Goal: Task Accomplishment & Management: Use online tool/utility

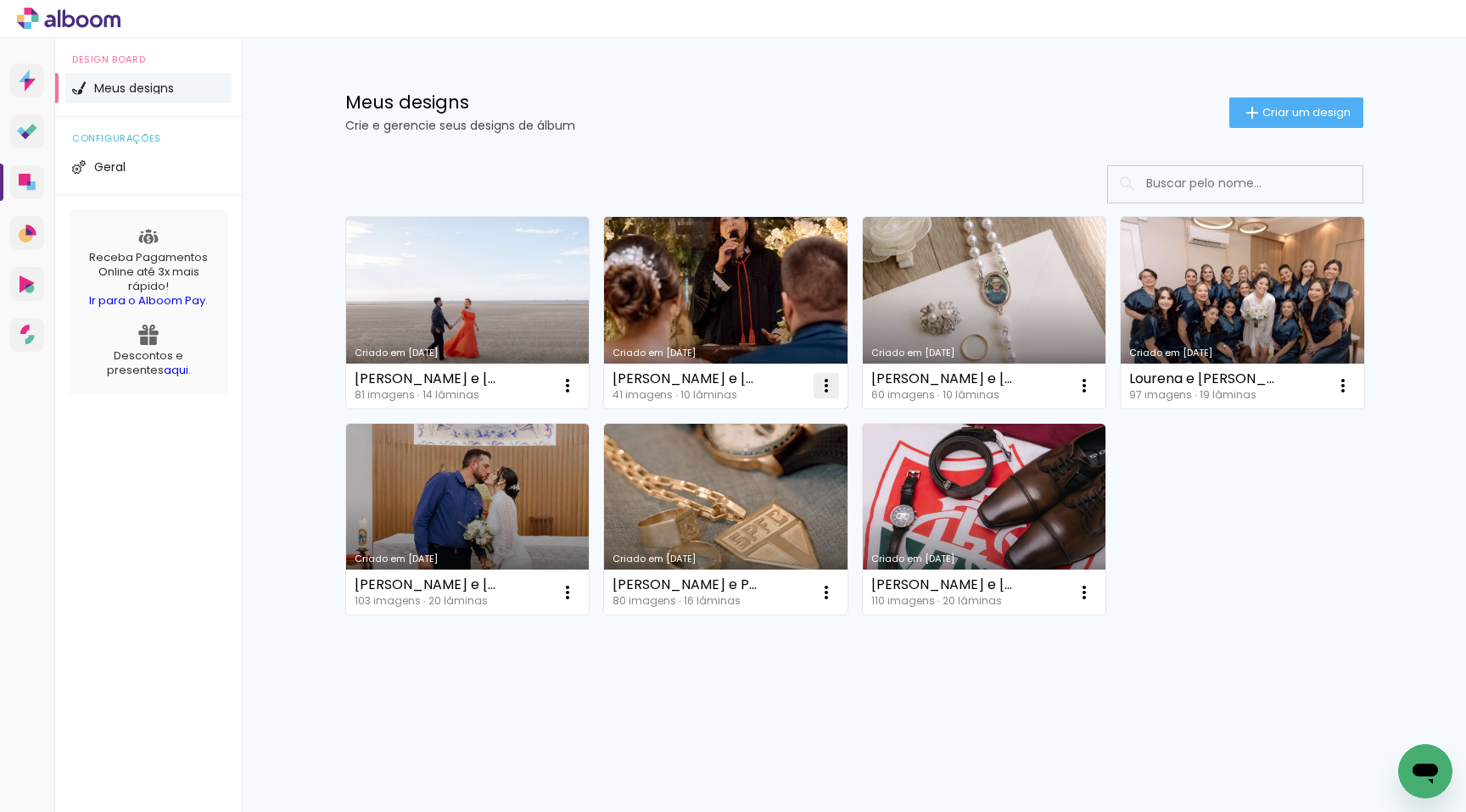
click at [828, 395] on iron-icon at bounding box center [826, 386] width 20 height 20
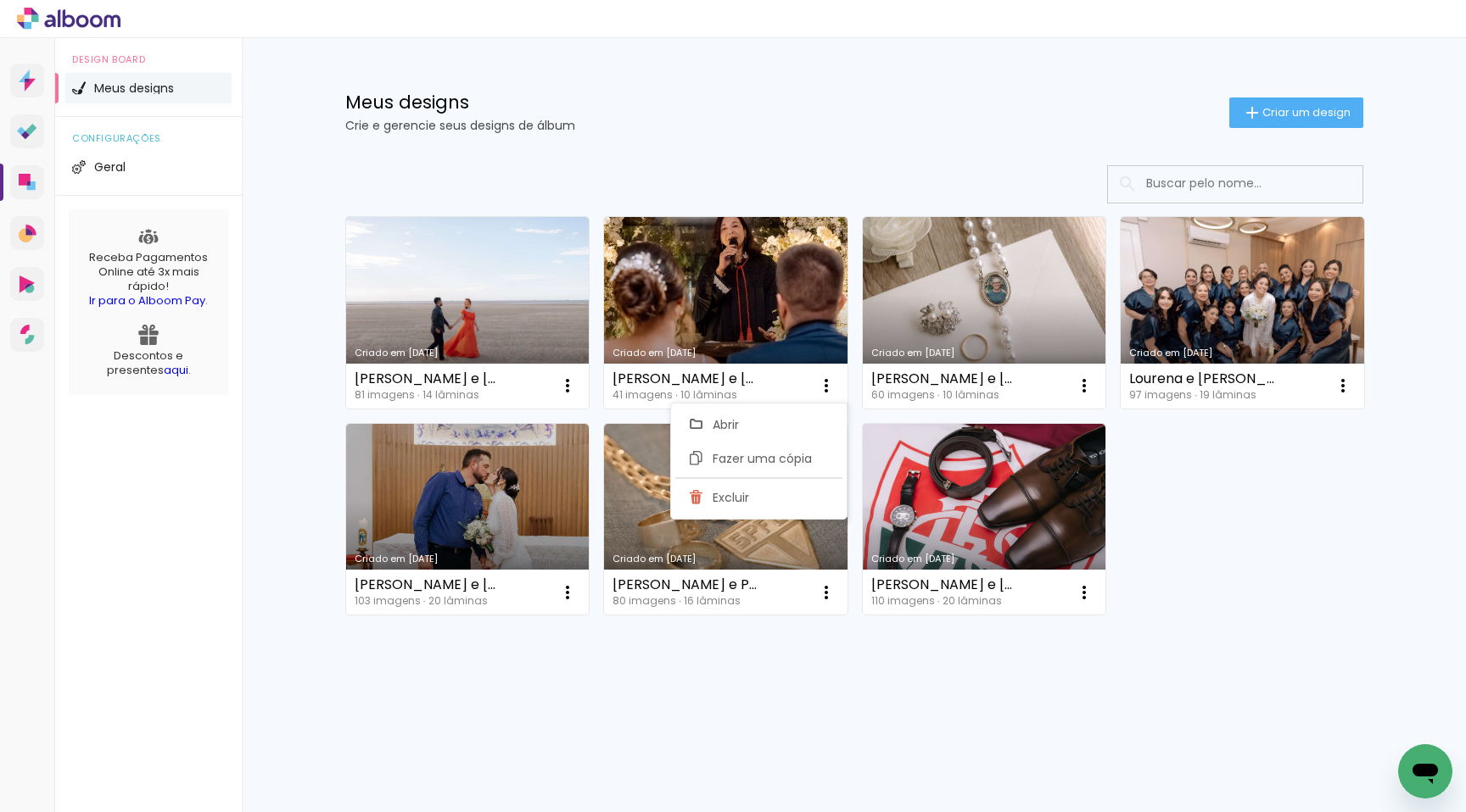
click at [791, 492] on paper-item "Excluir" at bounding box center [758, 498] width 167 height 34
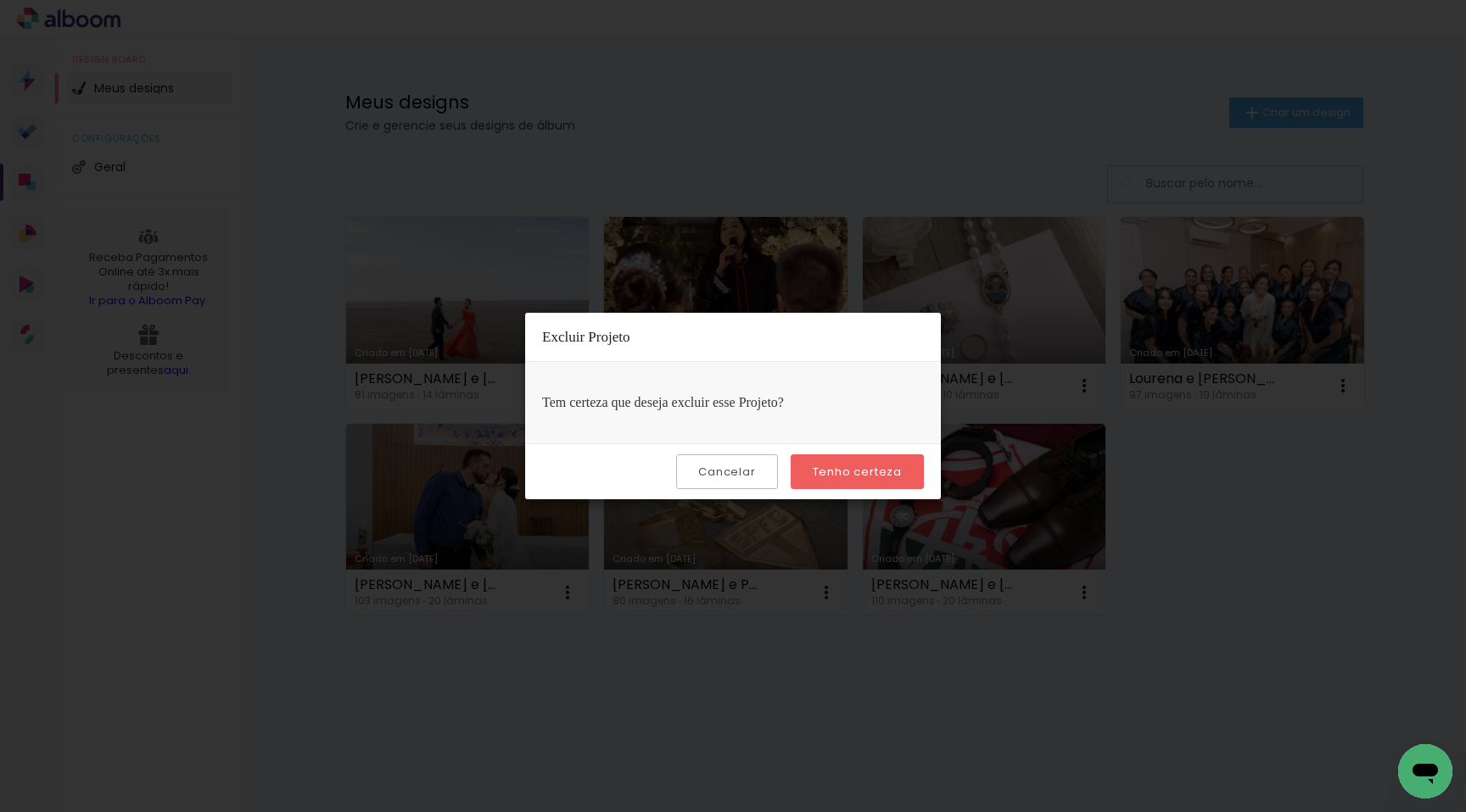
click at [0, 0] on slot "Tenho certeza" at bounding box center [0, 0] width 0 height 0
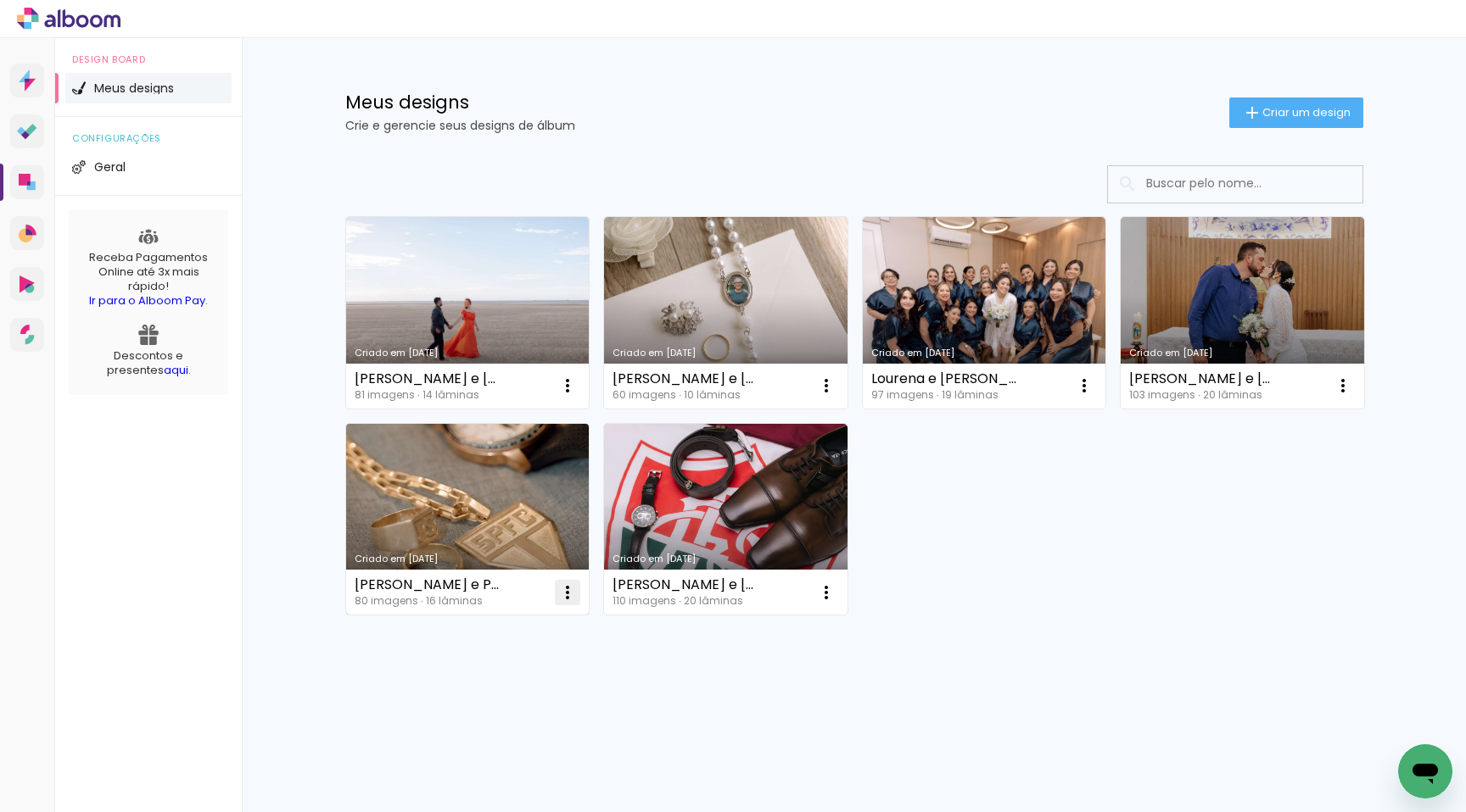
click at [564, 594] on iron-icon at bounding box center [568, 593] width 20 height 20
click at [437, 703] on iron-icon at bounding box center [438, 704] width 15 height 20
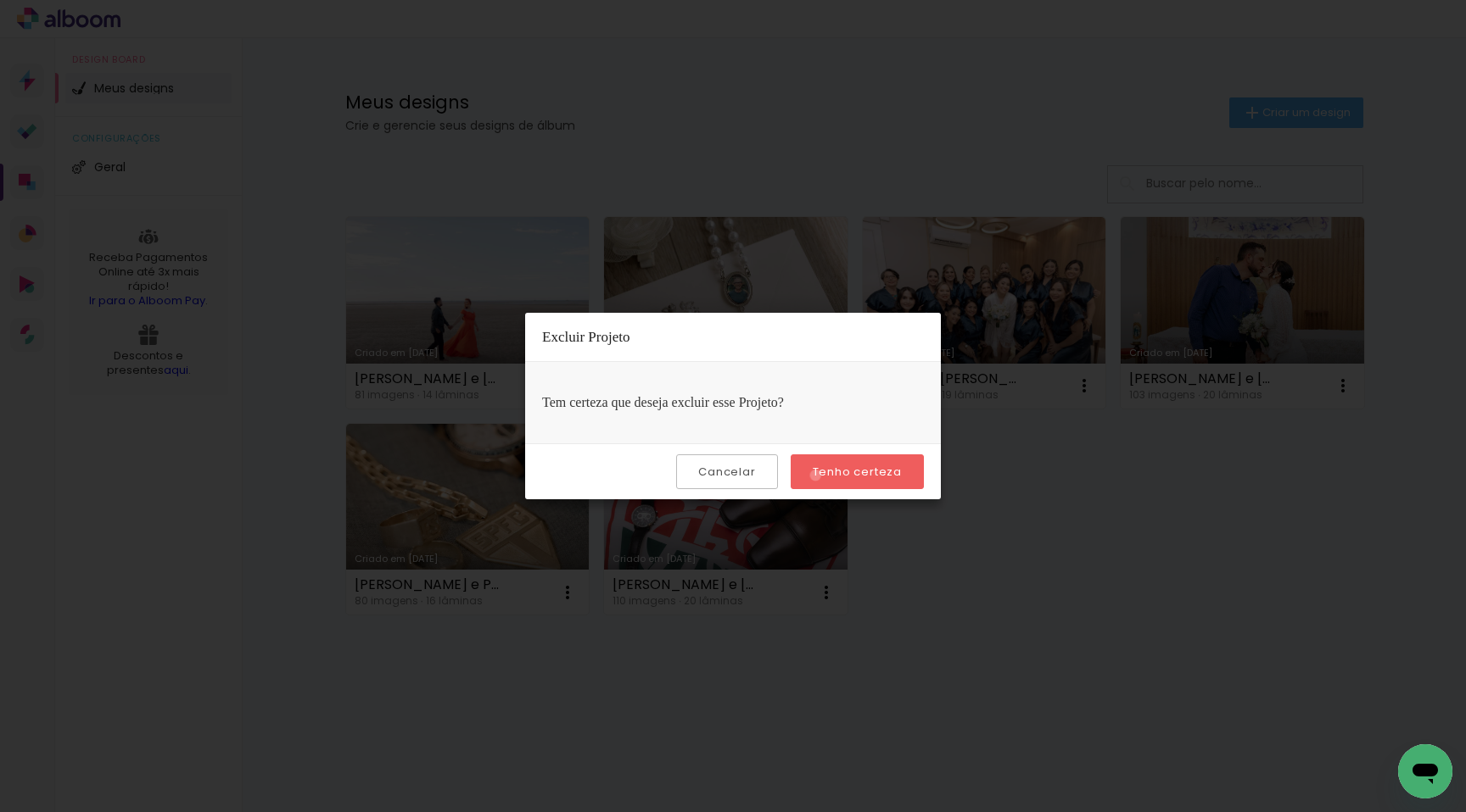
click at [0, 0] on slot "Tenho certeza" at bounding box center [0, 0] width 0 height 0
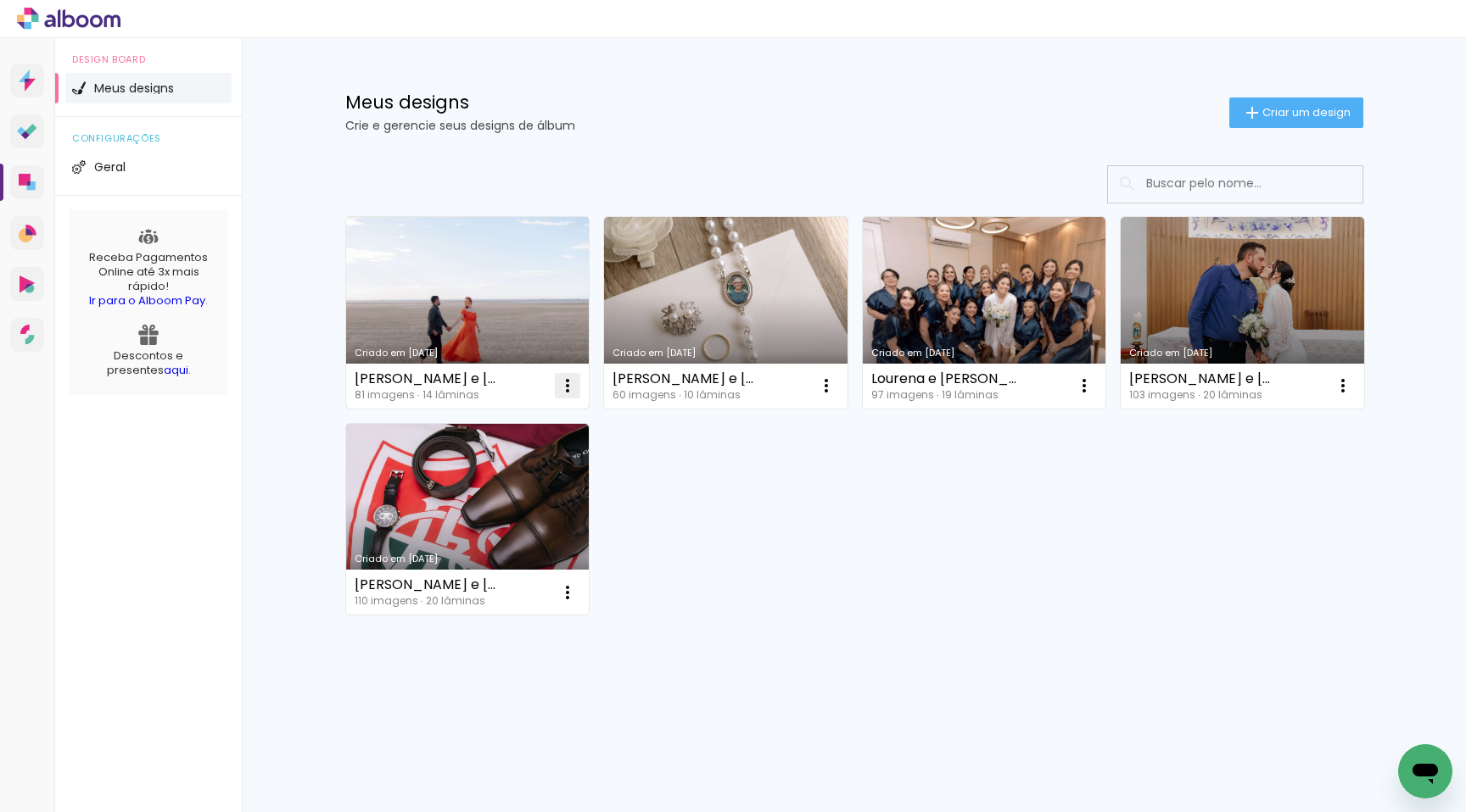
click at [556, 394] on paper-icon-button at bounding box center [568, 386] width 34 height 34
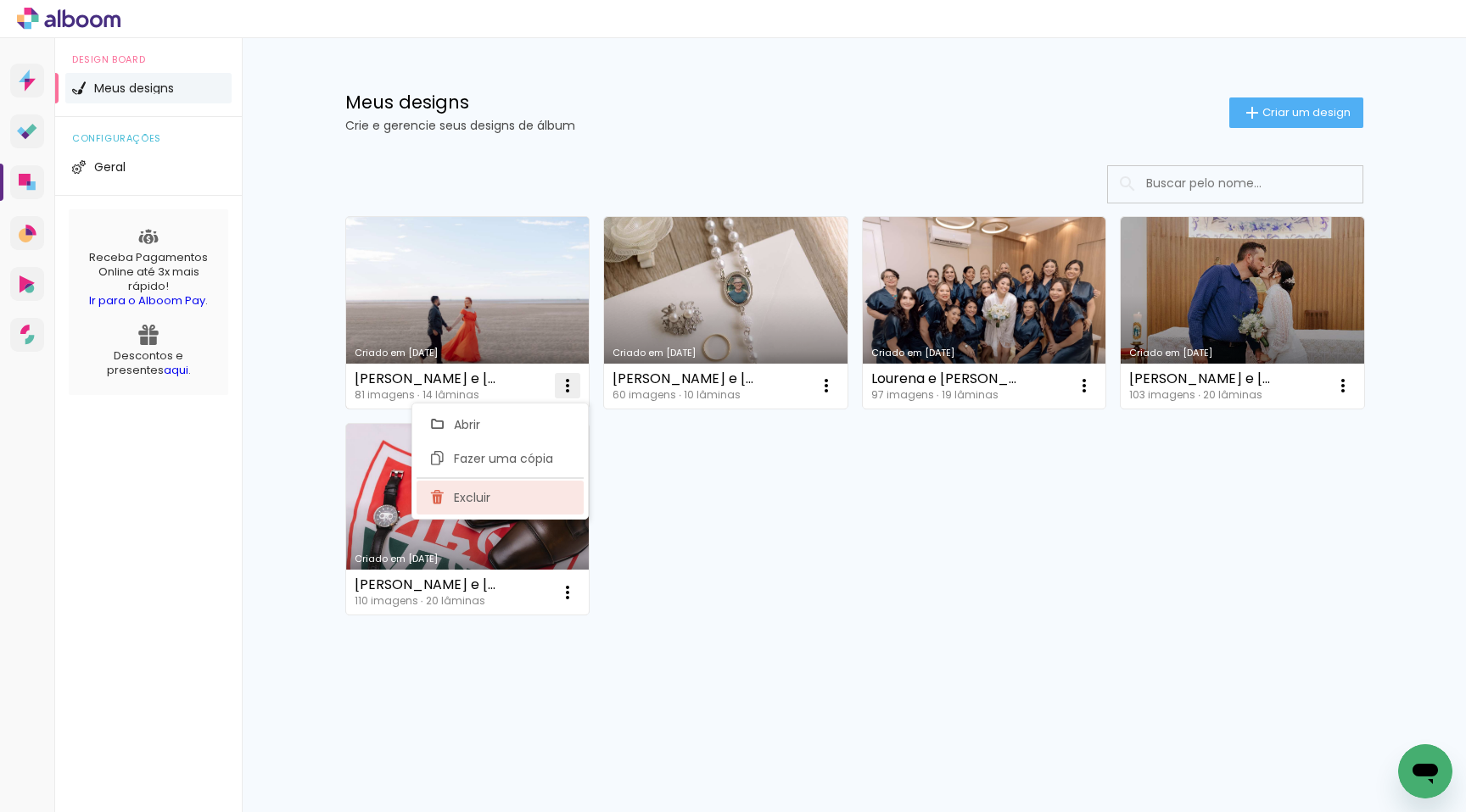
click at [514, 496] on paper-item "Excluir" at bounding box center [500, 498] width 167 height 34
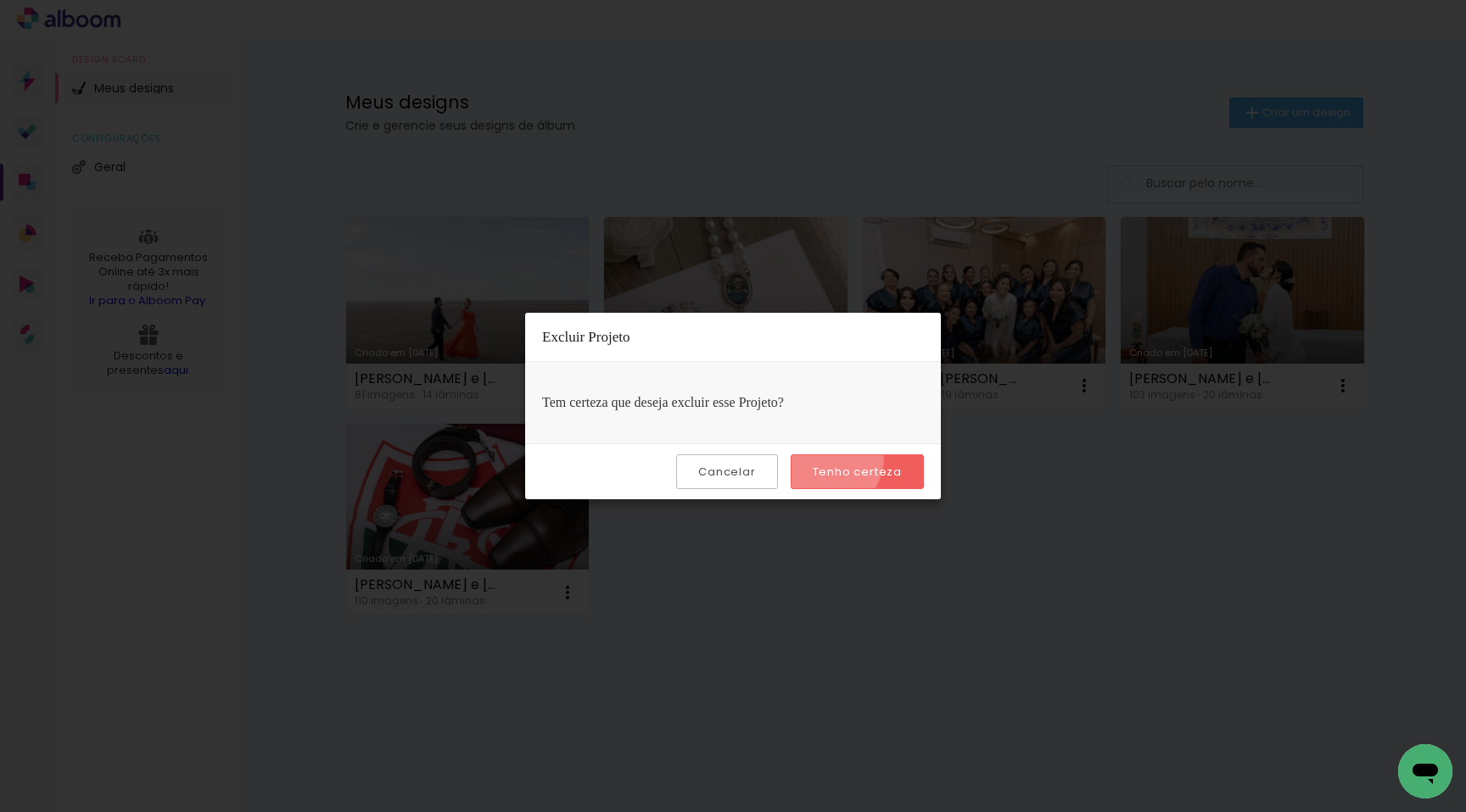
click at [833, 460] on paper-button "Tenho certeza" at bounding box center [857, 472] width 133 height 35
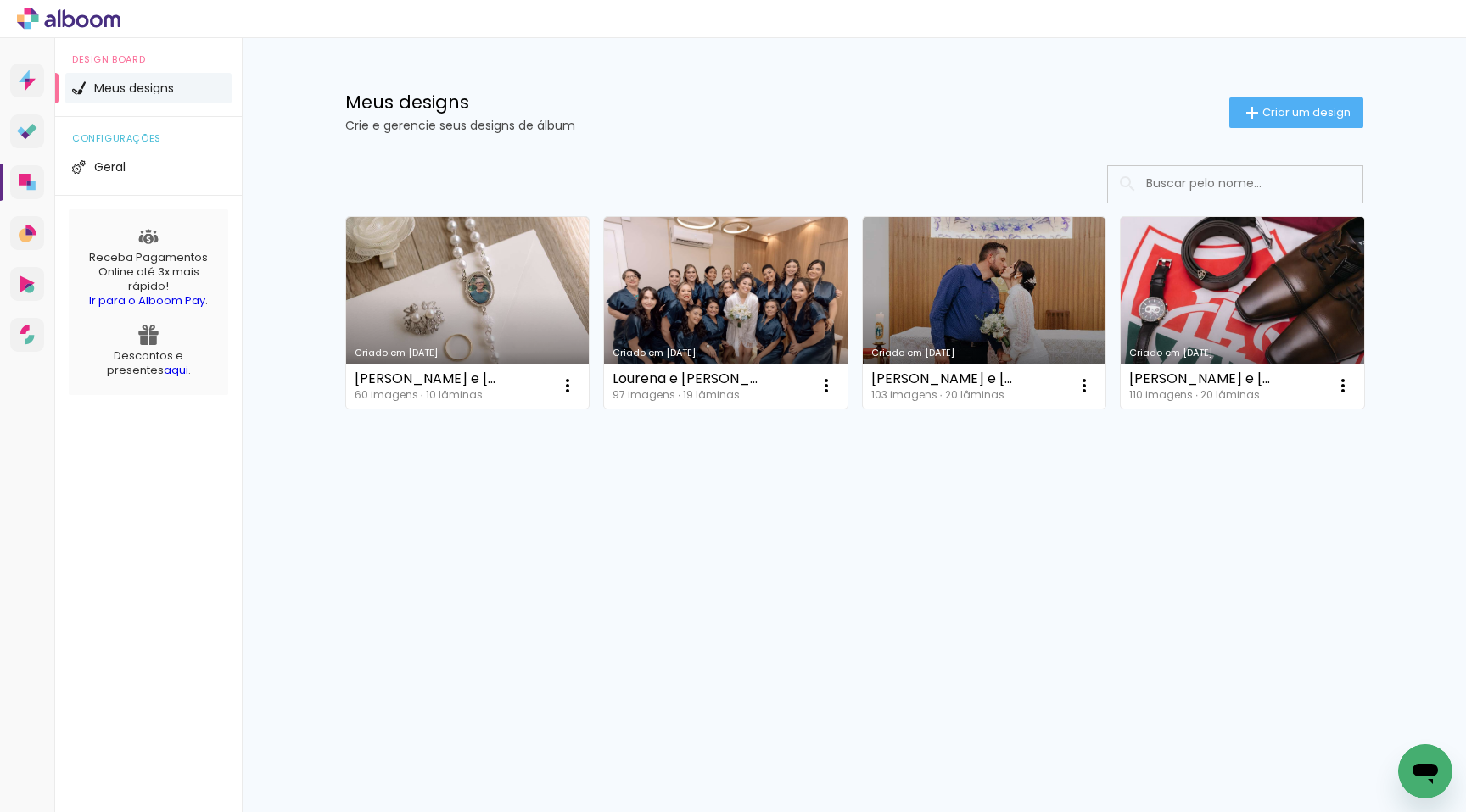
click at [1191, 334] on link "Criado em [DATE]" at bounding box center [1242, 313] width 244 height 192
